Goal: Use online tool/utility: Utilize a website feature to perform a specific function

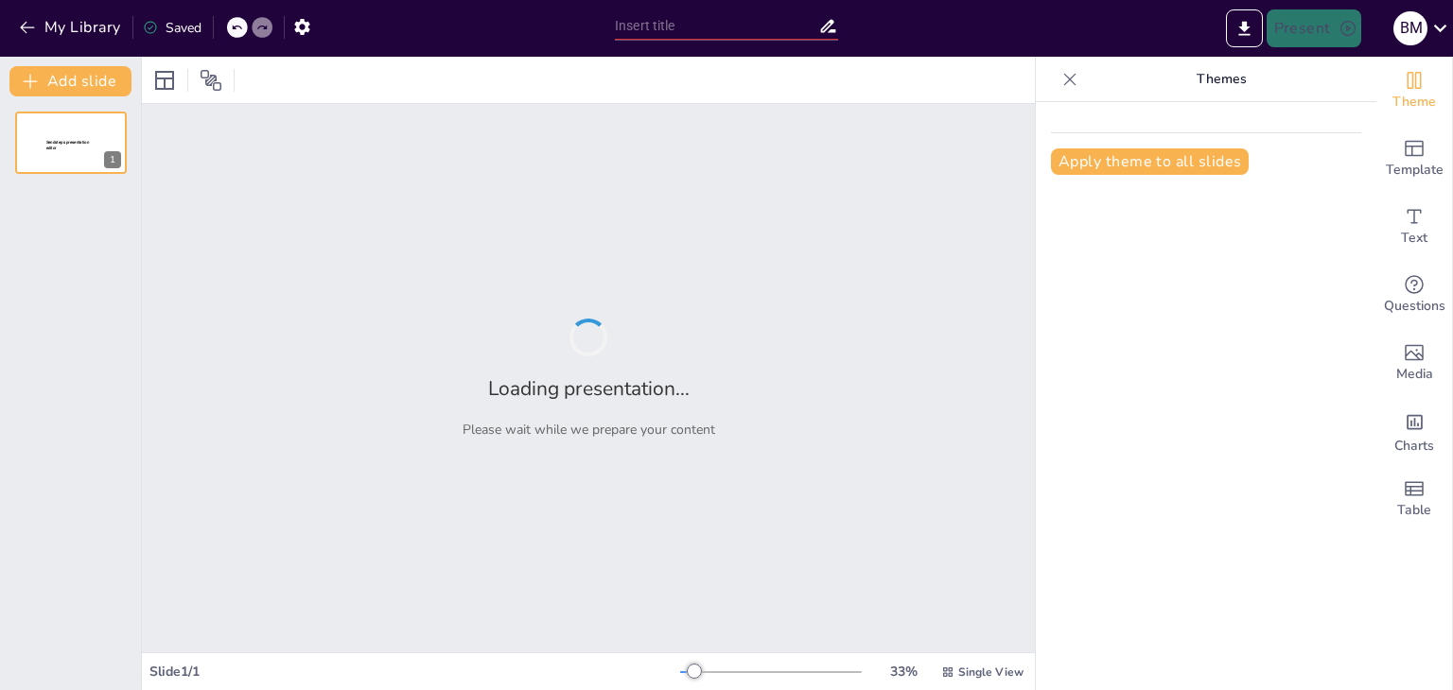
type input "Evaluación Financiera de B&W Limited: Análisis Integral para EXO Bank S.A."
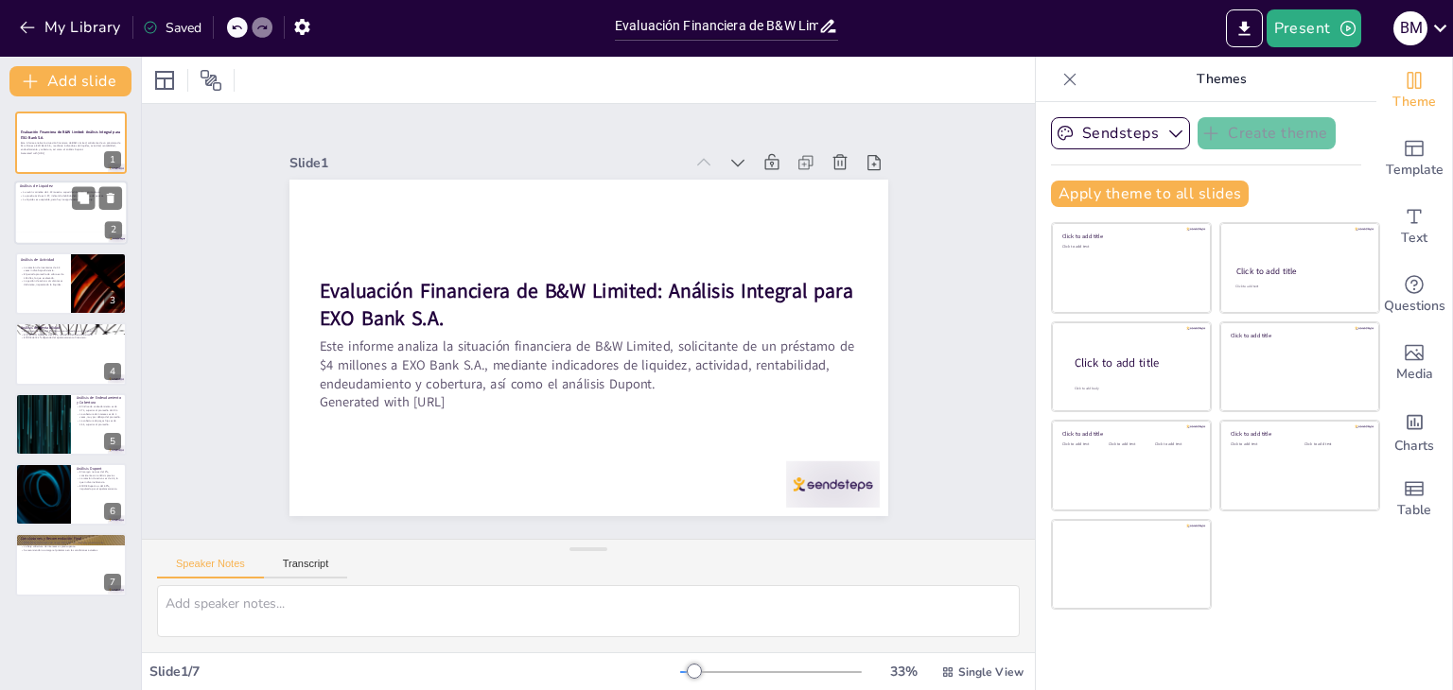
click at [59, 207] on div at bounding box center [70, 214] width 113 height 64
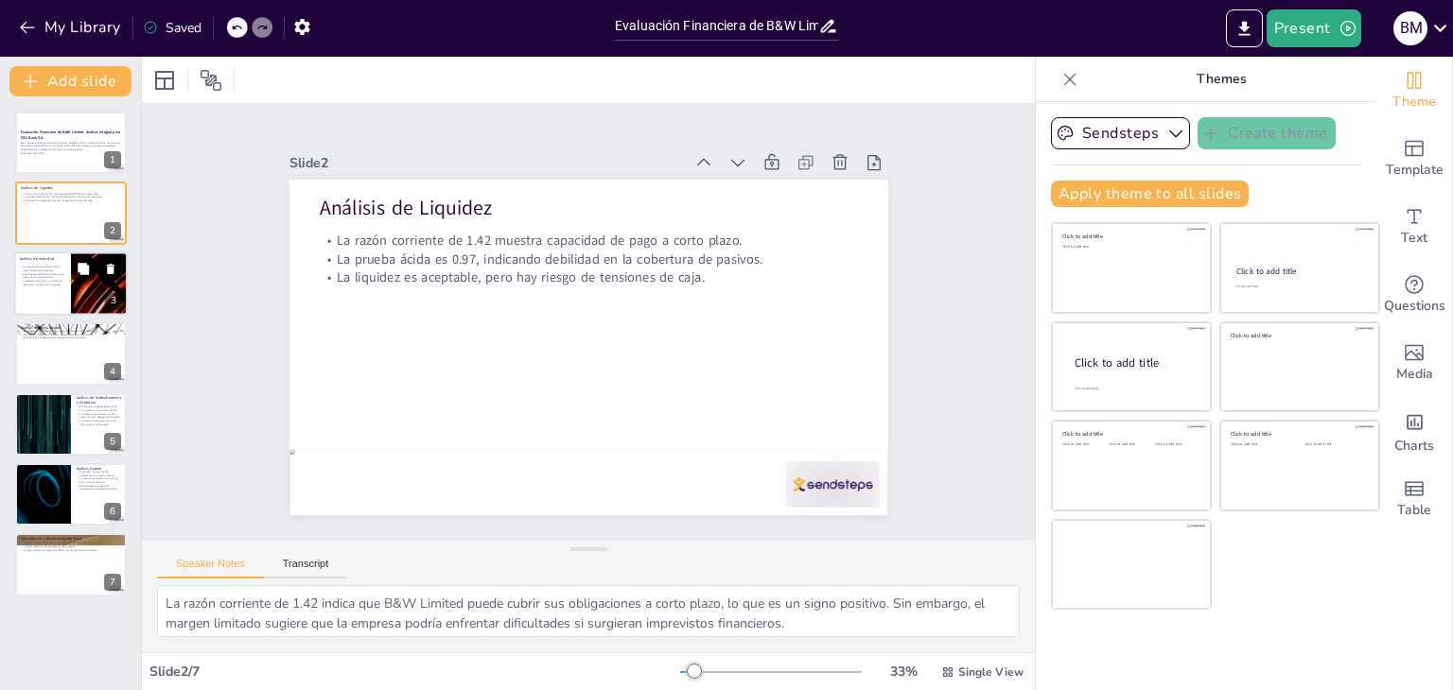
click at [87, 271] on icon at bounding box center [83, 268] width 11 height 11
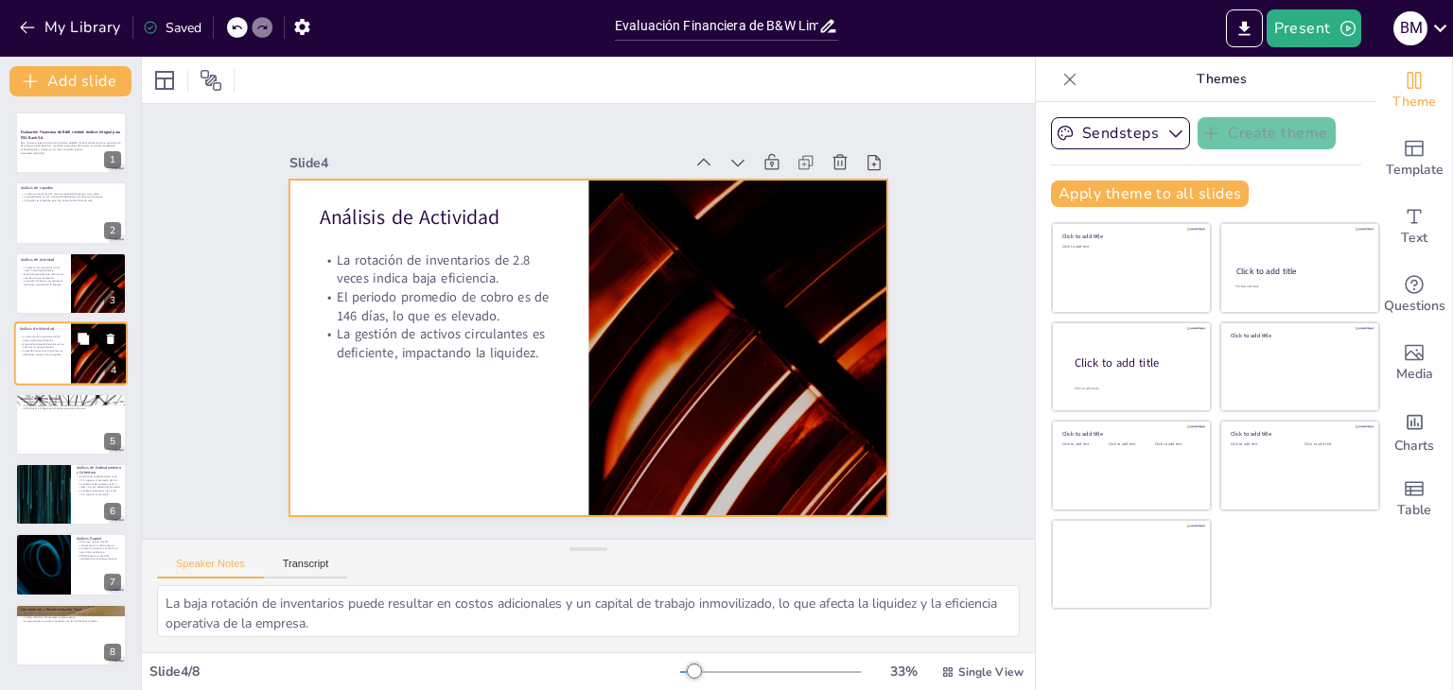
click at [68, 338] on div at bounding box center [70, 354] width 113 height 64
click at [57, 362] on div at bounding box center [70, 354] width 113 height 64
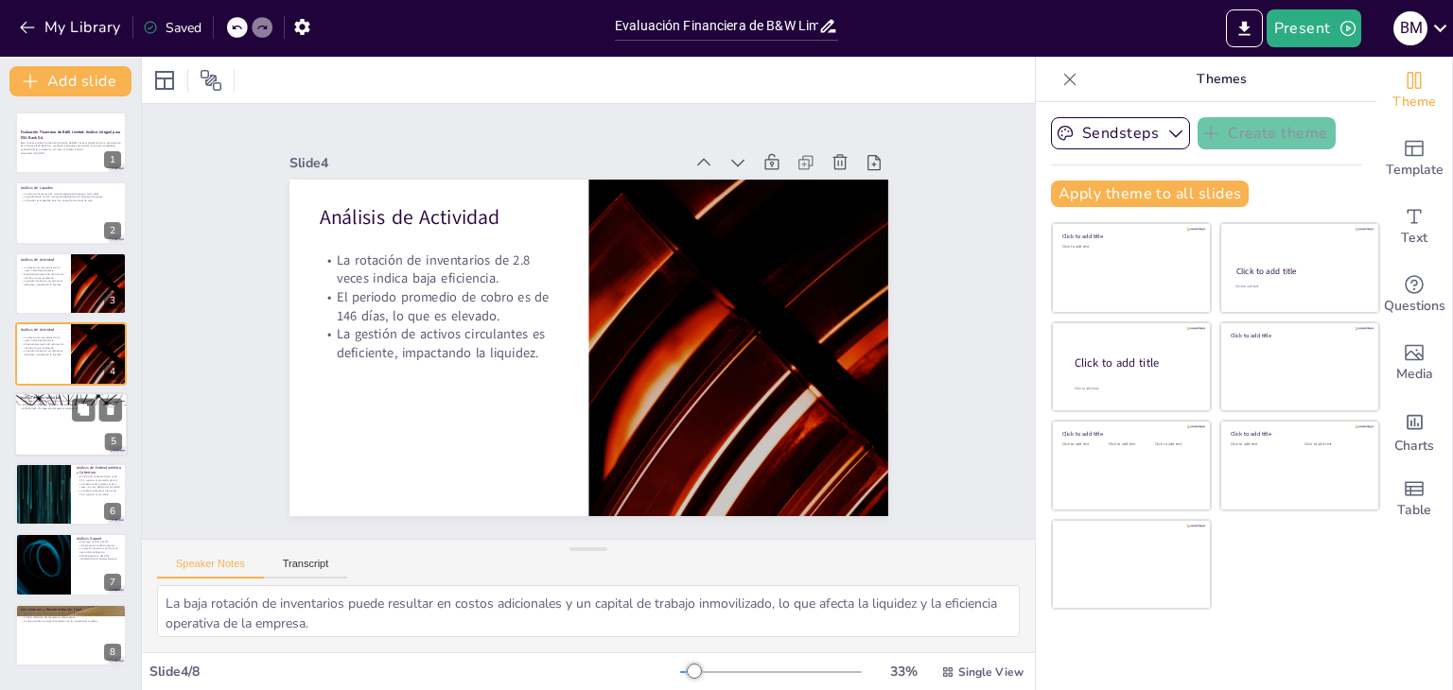
click at [54, 428] on div at bounding box center [70, 424] width 113 height 64
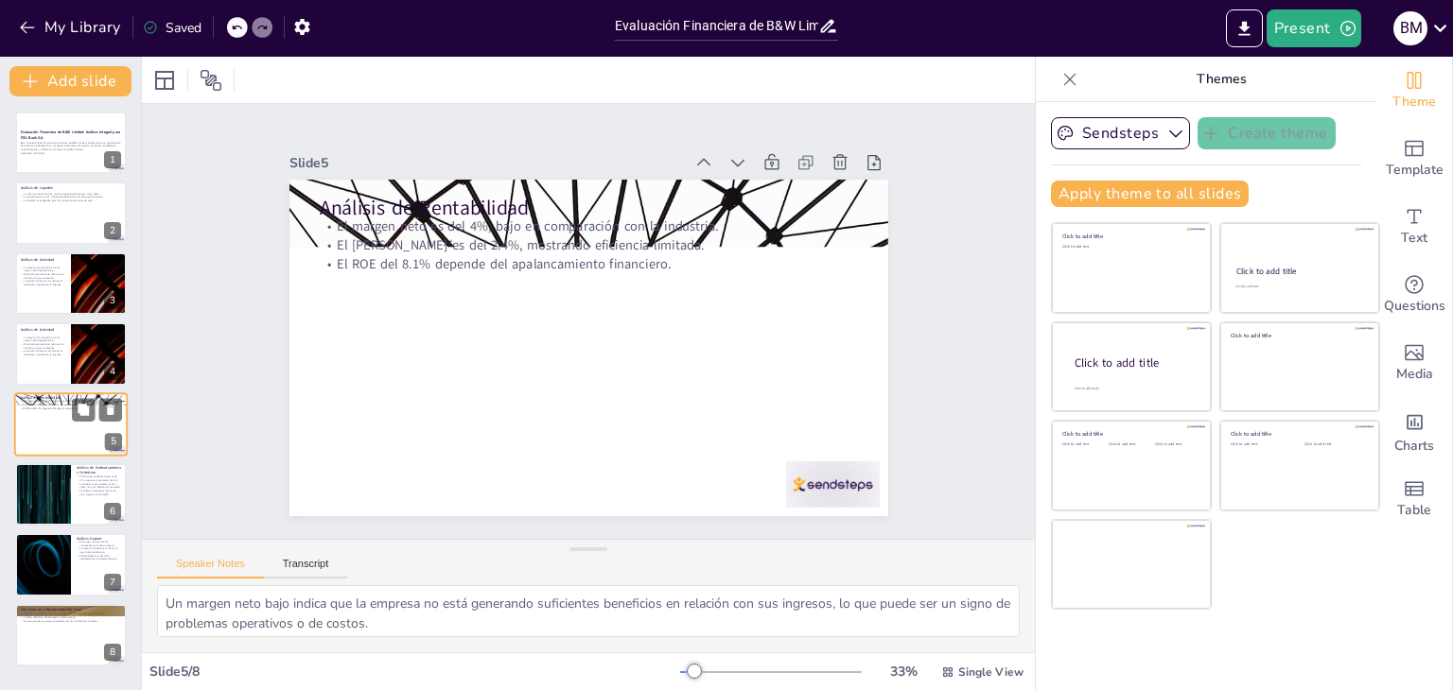
click at [54, 428] on div at bounding box center [70, 424] width 113 height 64
click at [45, 480] on div at bounding box center [42, 494] width 113 height 64
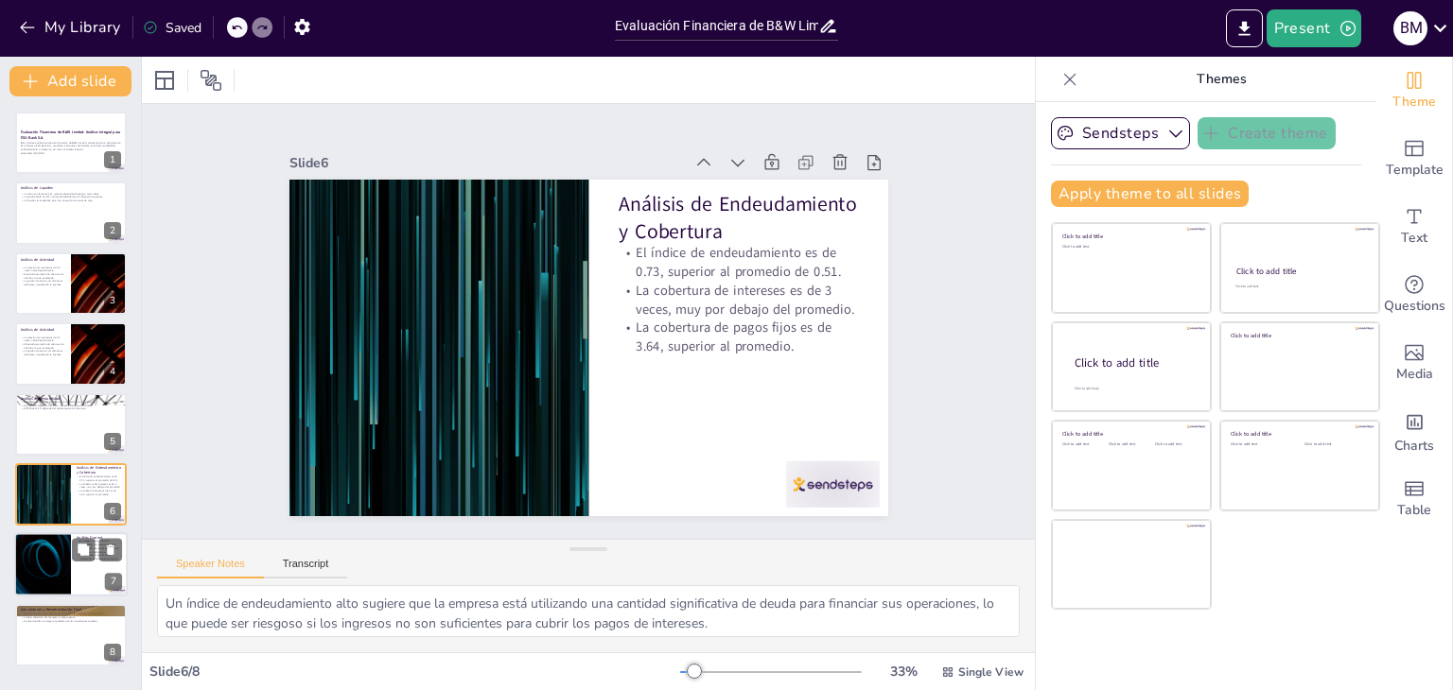
click at [44, 547] on div at bounding box center [42, 565] width 113 height 64
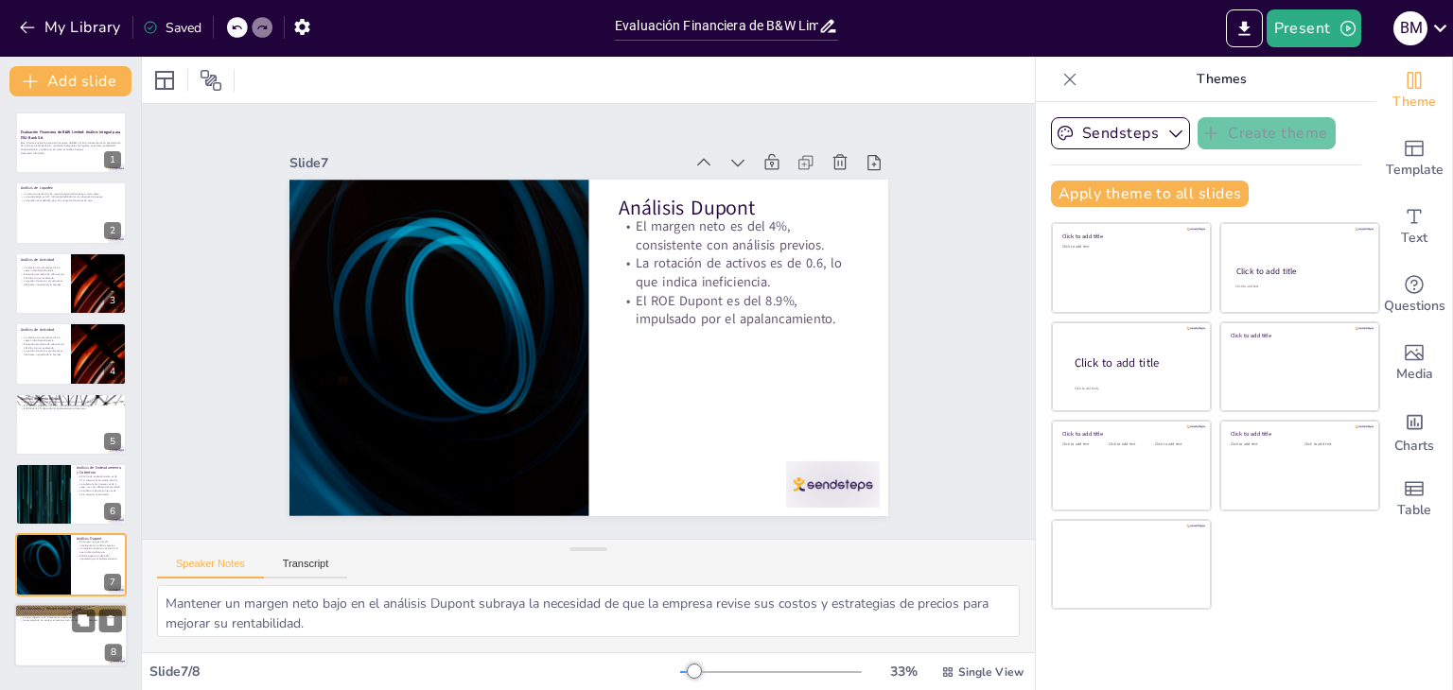
click at [53, 632] on div at bounding box center [70, 635] width 113 height 64
type textarea "Es crucial que la empresa aborde su alto nivel de endeudamiento para mejorar su…"
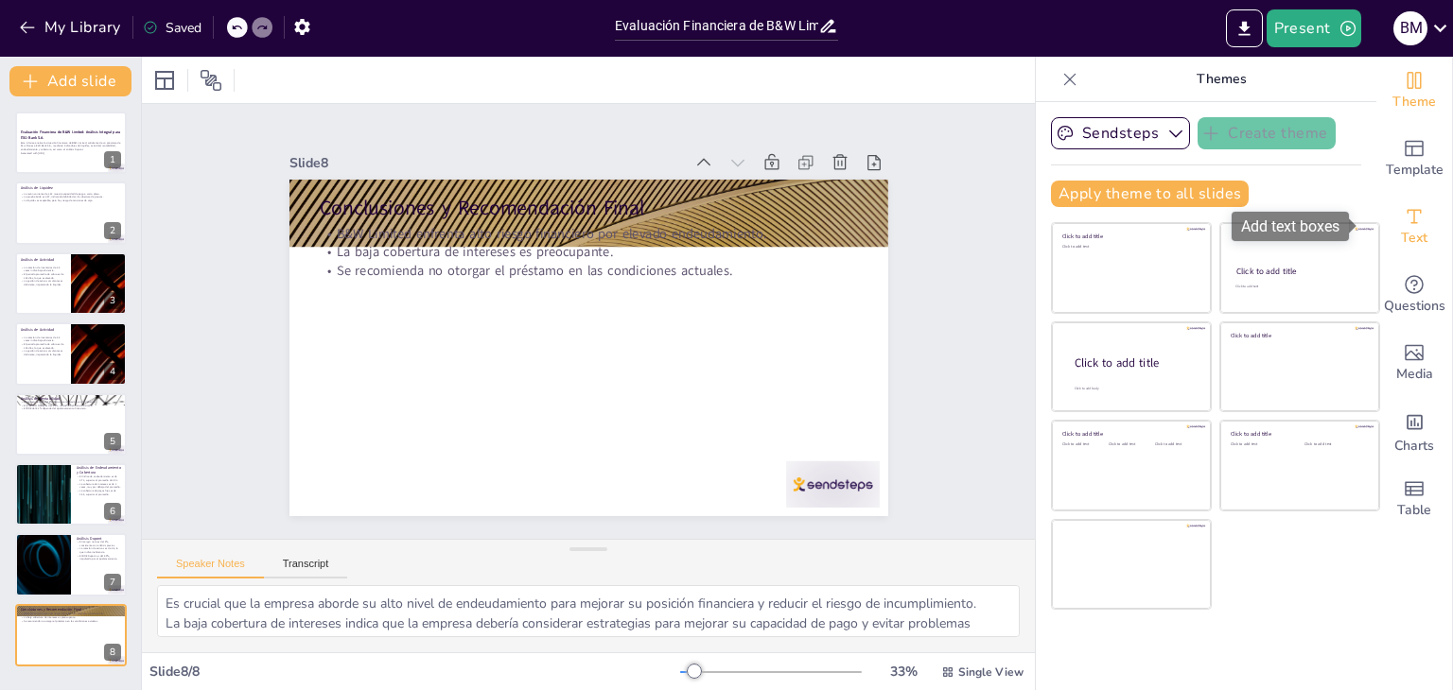
click at [1402, 220] on icon "Add text boxes" at bounding box center [1413, 216] width 23 height 23
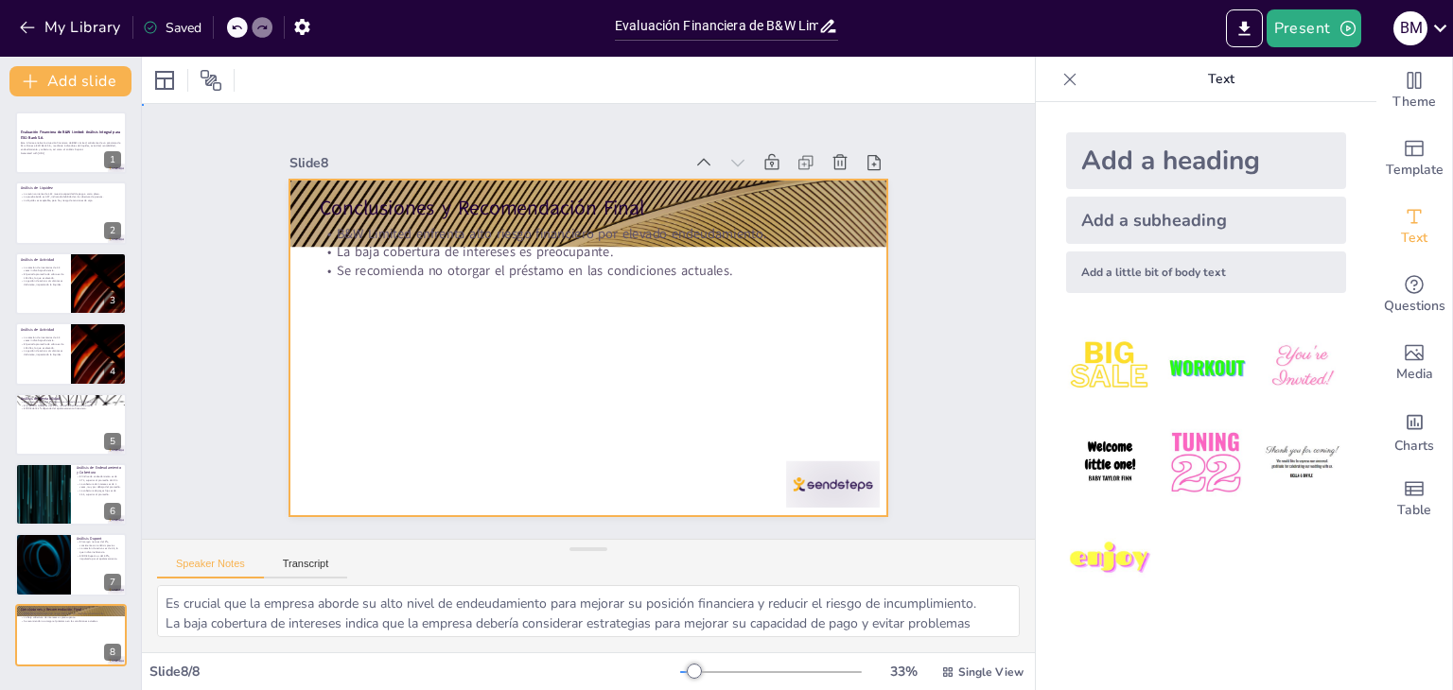
click at [589, 348] on div at bounding box center [573, 343] width 682 height 624
click at [200, 78] on icon at bounding box center [202, 80] width 19 height 19
click at [246, 86] on icon at bounding box center [248, 80] width 23 height 23
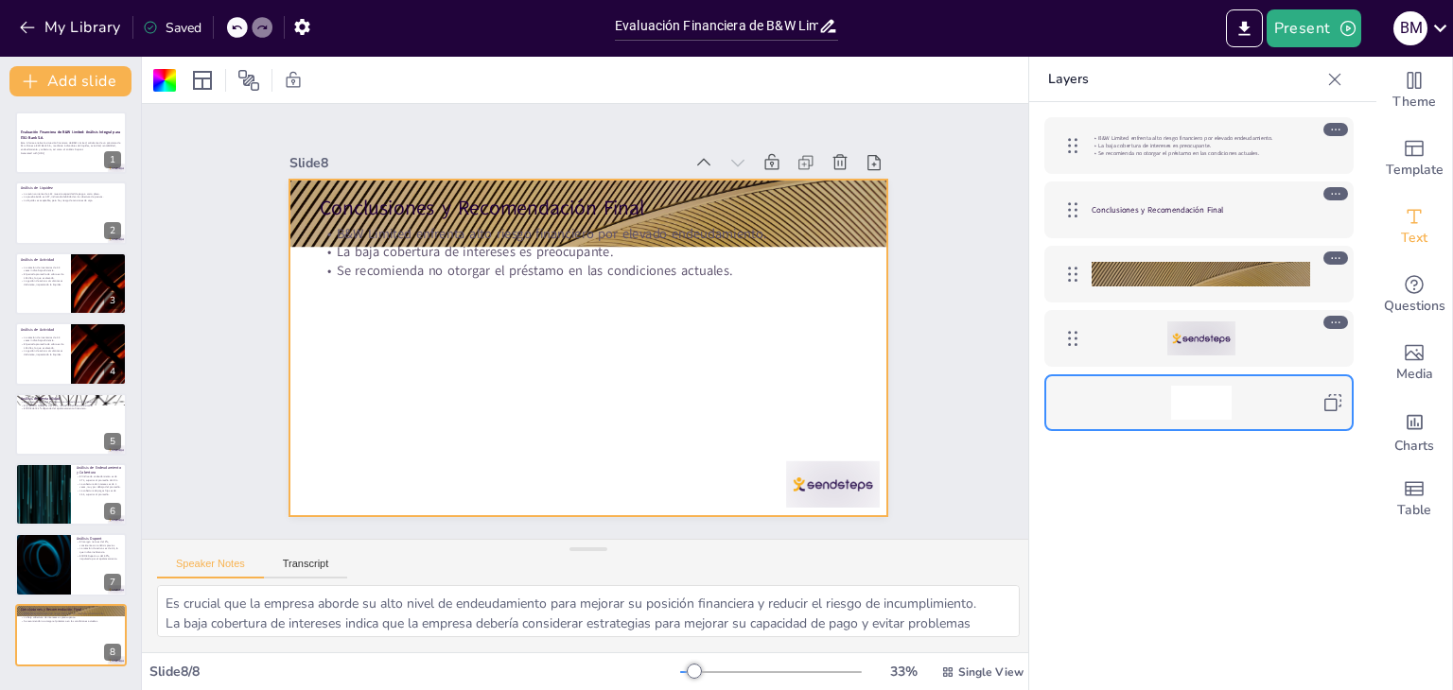
click at [165, 25] on div "Saved" at bounding box center [172, 28] width 59 height 18
click at [298, 31] on icon "button" at bounding box center [301, 27] width 15 height 16
